Goal: Register for event/course

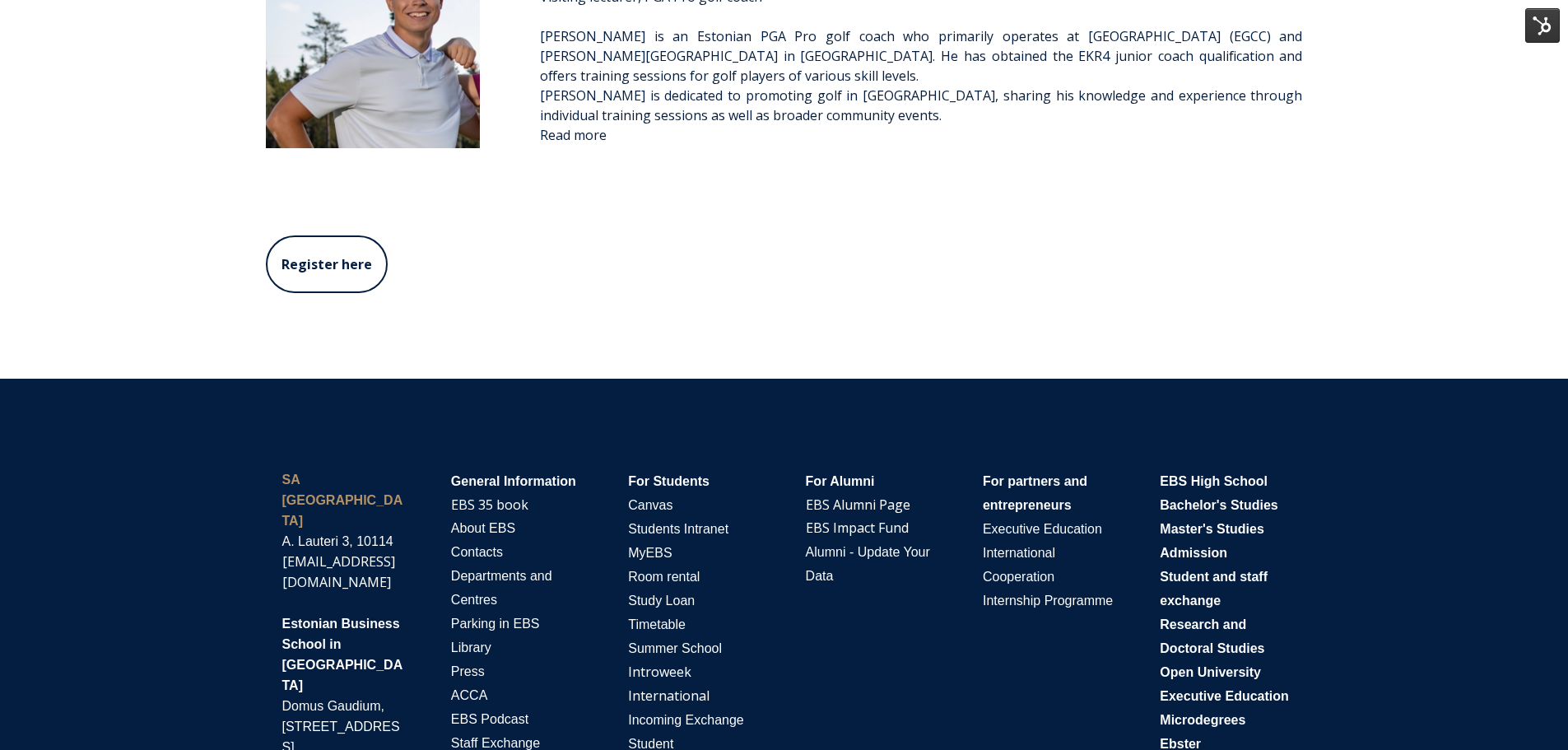
scroll to position [4199, 0]
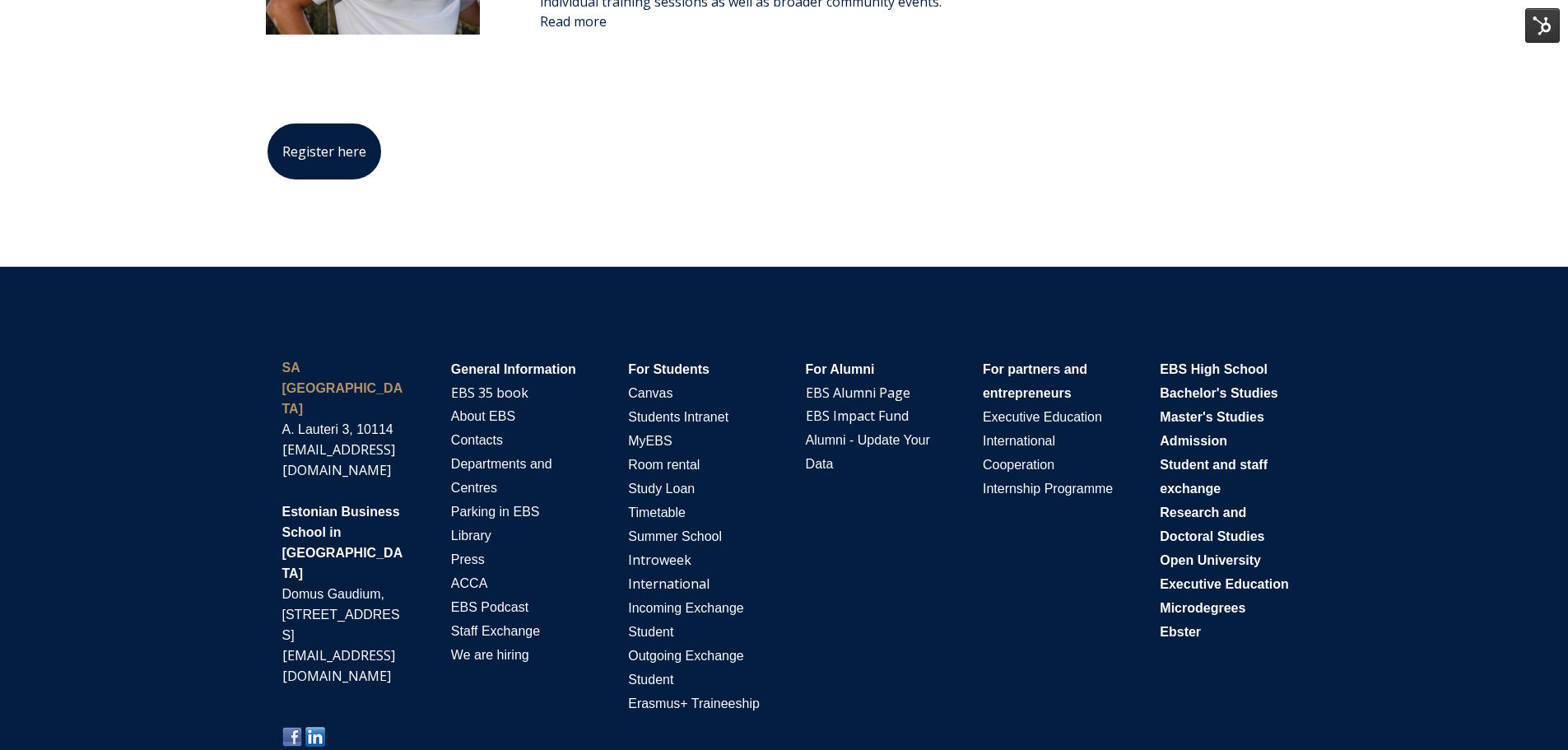
click at [366, 165] on link "Register here" at bounding box center [324, 151] width 117 height 59
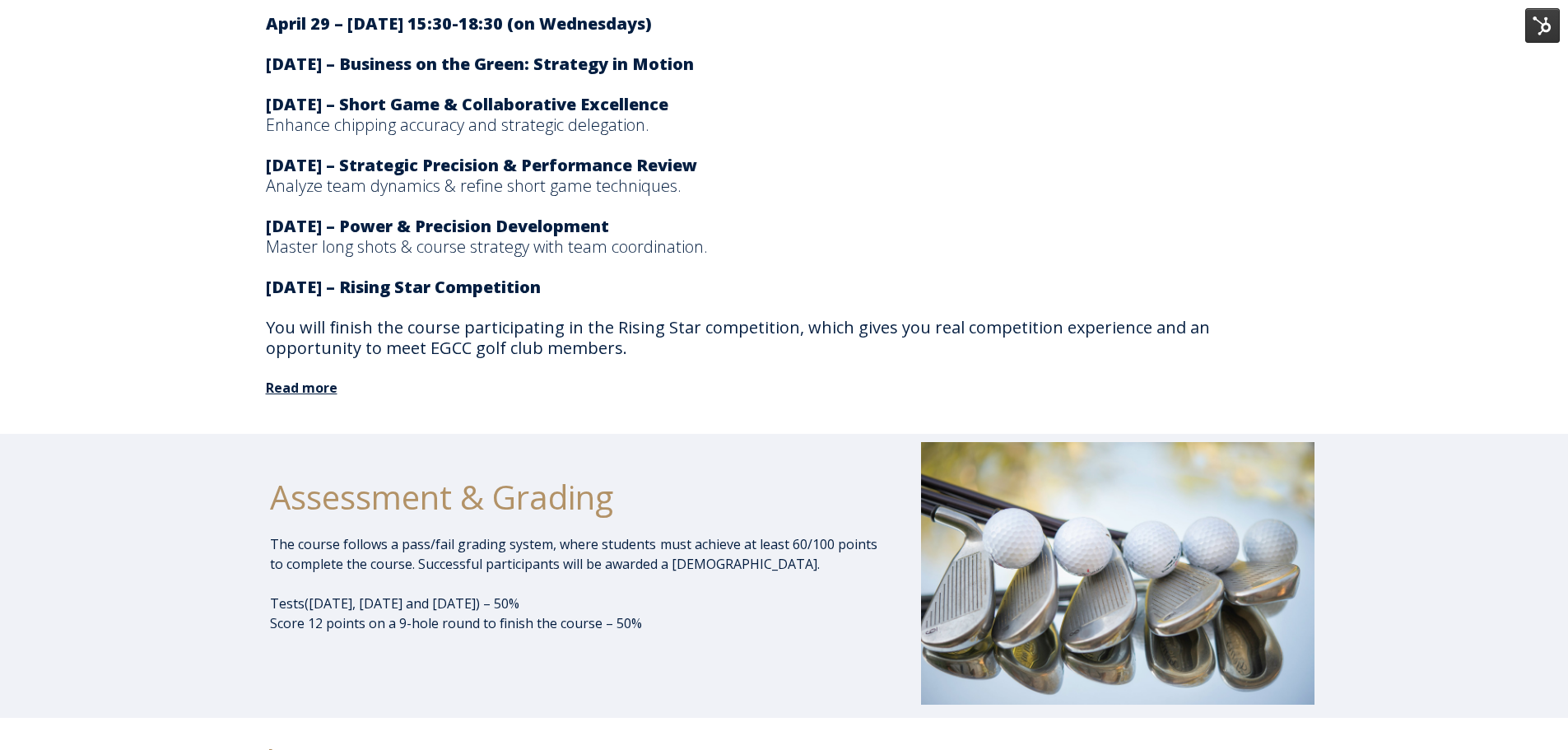
scroll to position [2882, 0]
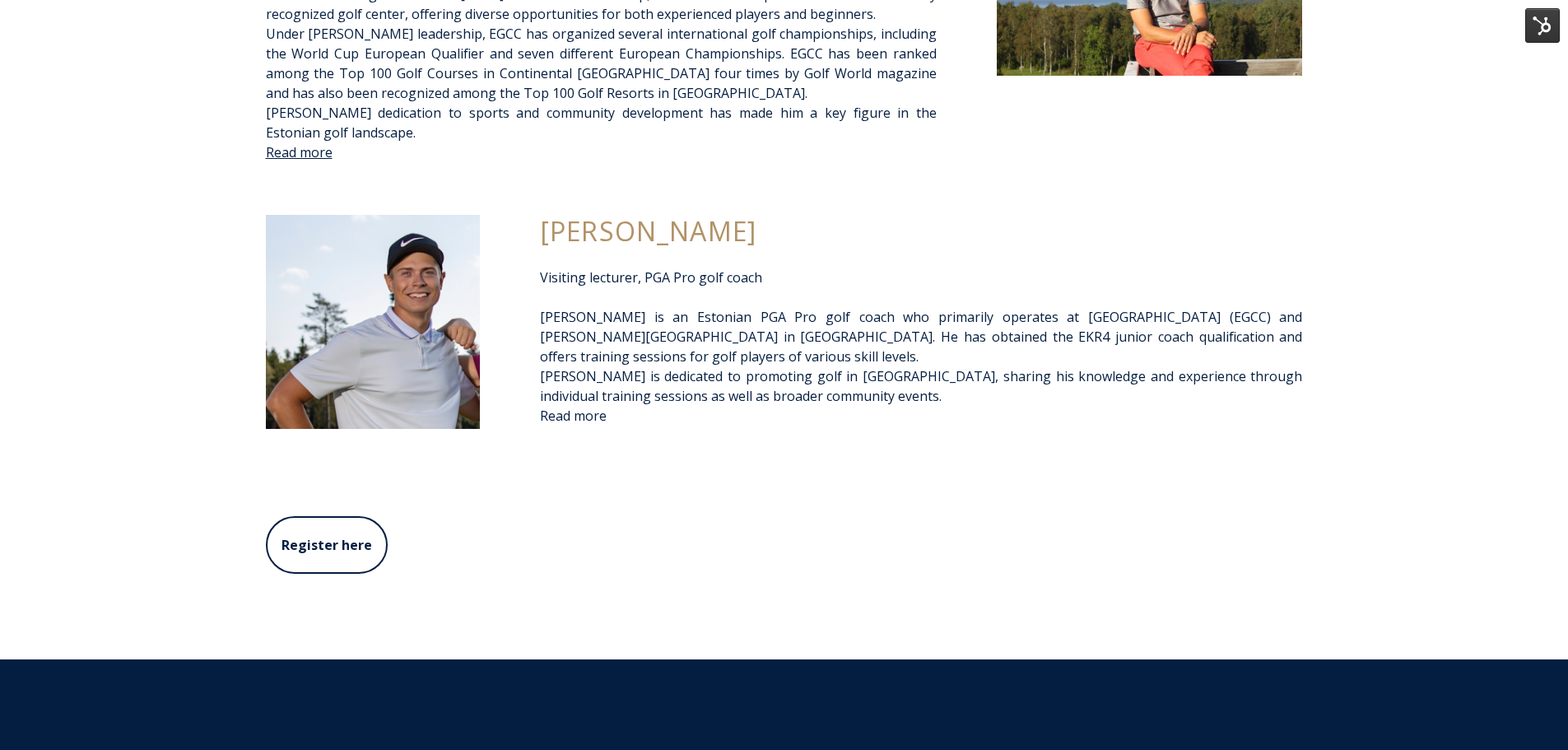
scroll to position [3952, 0]
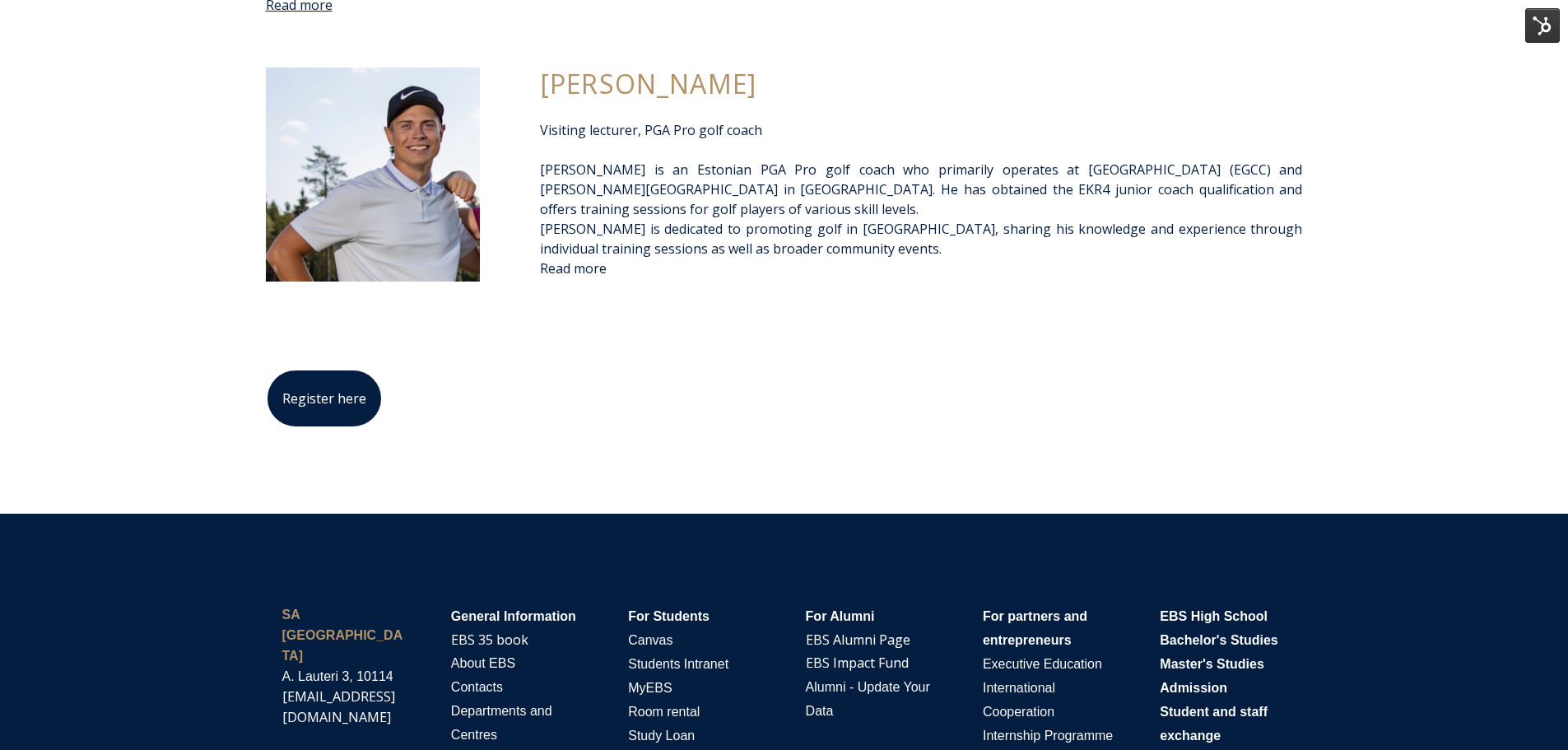
click at [346, 414] on link "Register here" at bounding box center [324, 398] width 117 height 59
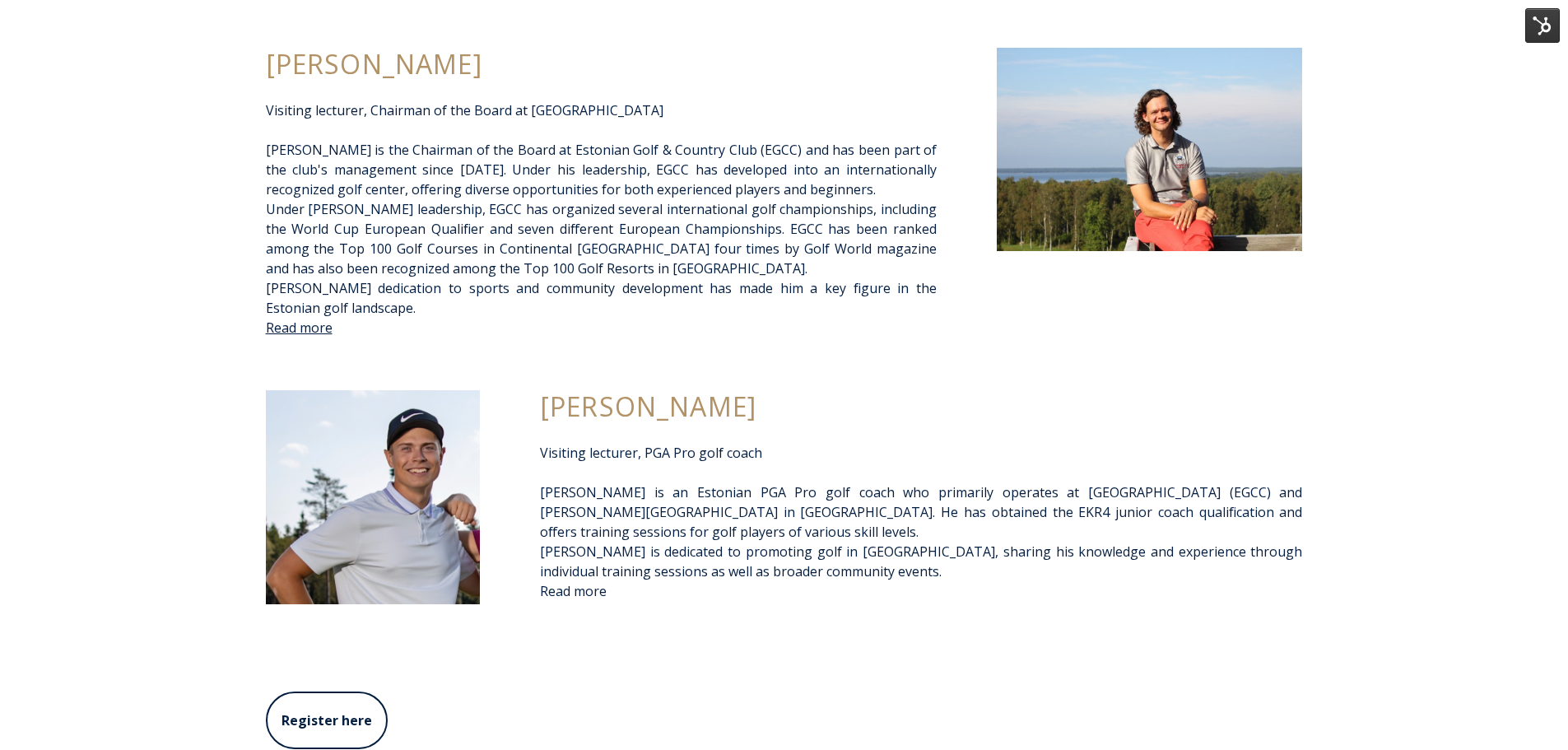
scroll to position [4117, 0]
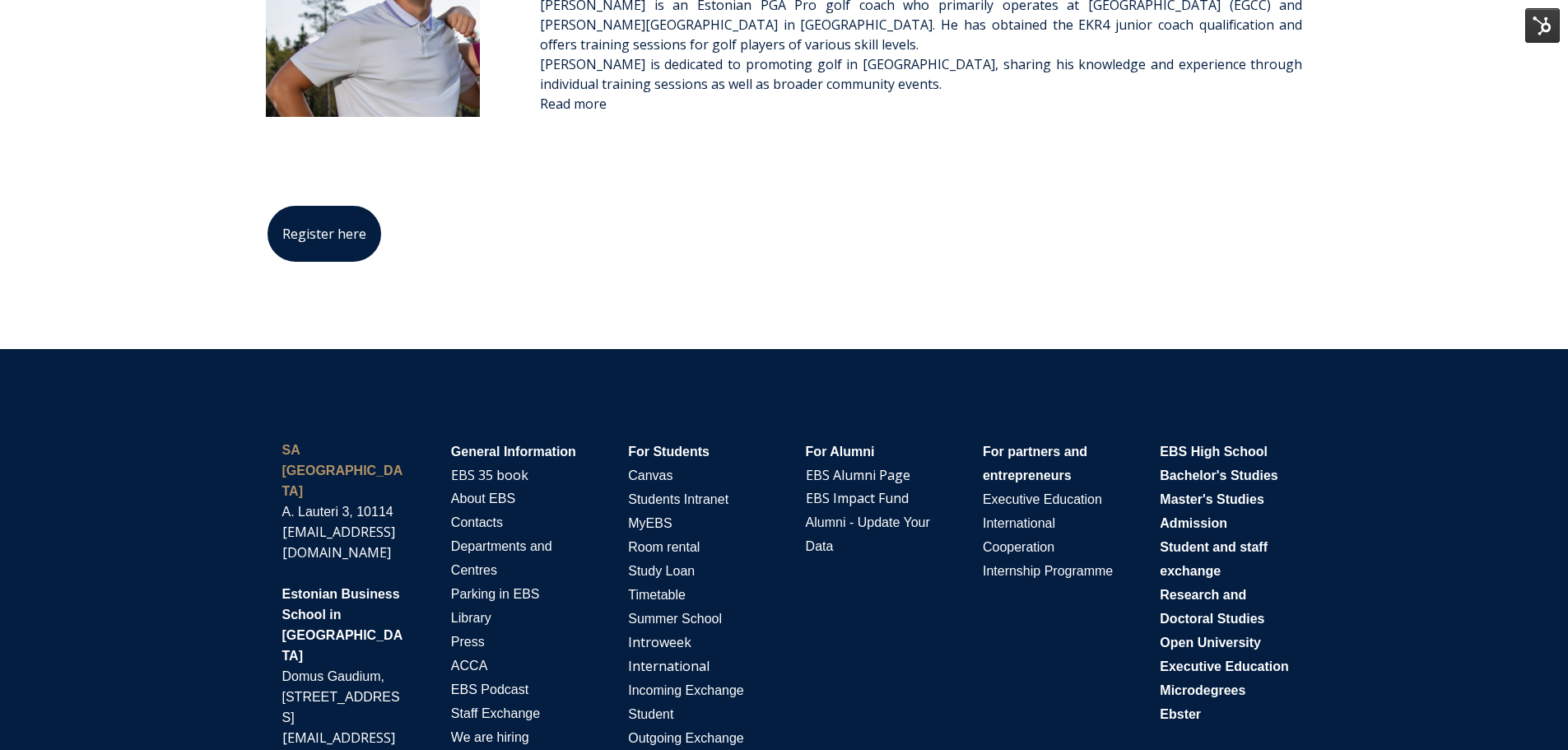
click at [293, 232] on link "Register here" at bounding box center [324, 234] width 117 height 59
